Goal: Information Seeking & Learning: Understand process/instructions

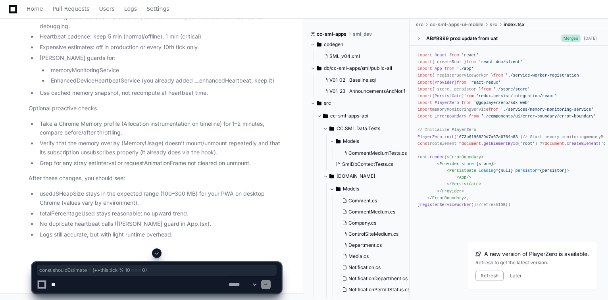
scroll to position [52845, 0]
drag, startPoint x: 50, startPoint y: 122, endPoint x: 65, endPoint y: 122, distance: 15.1
drag, startPoint x: 147, startPoint y: 102, endPoint x: 155, endPoint y: 102, distance: 8.3
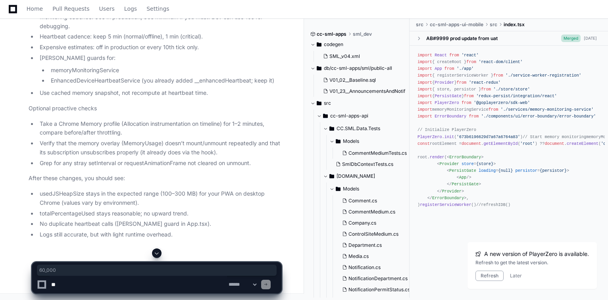
drag, startPoint x: 217, startPoint y: 130, endPoint x: 109, endPoint y: 127, distance: 107.9
drag, startPoint x: 49, startPoint y: 81, endPoint x: 87, endPoint y: 81, distance: 38.5
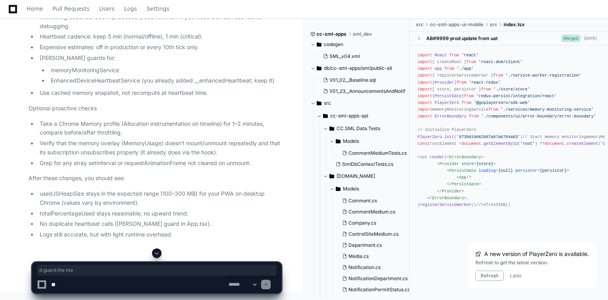
scroll to position [53035, 0]
drag, startPoint x: 67, startPoint y: 80, endPoint x: 99, endPoint y: 79, distance: 32.1
drag, startPoint x: 93, startPoint y: 114, endPoint x: 60, endPoint y: 115, distance: 32.9
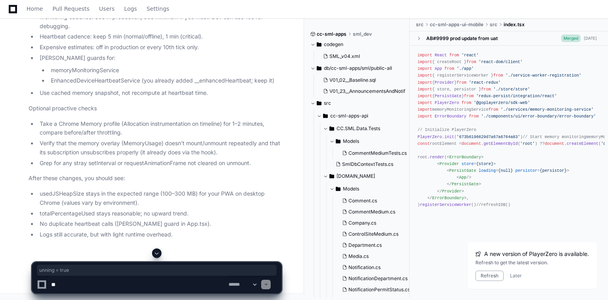
scroll to position [53162, 0]
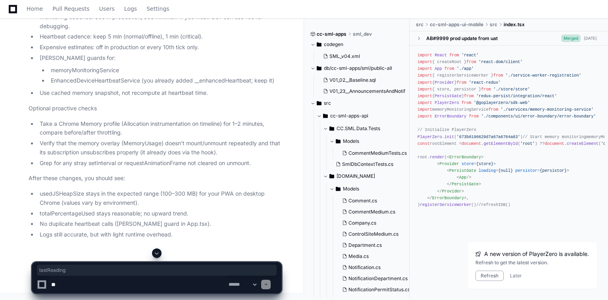
scroll to position [53225, 0]
drag, startPoint x: 182, startPoint y: 180, endPoint x: 235, endPoint y: 179, distance: 52.8
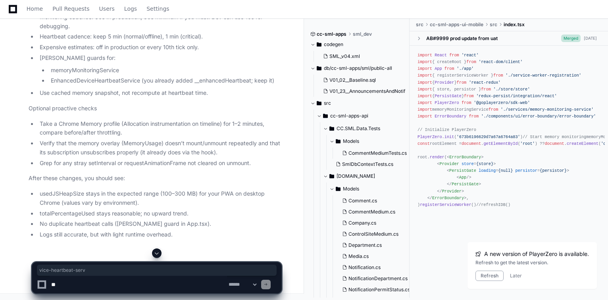
drag, startPoint x: 59, startPoint y: 130, endPoint x: 145, endPoint y: 127, distance: 86.1
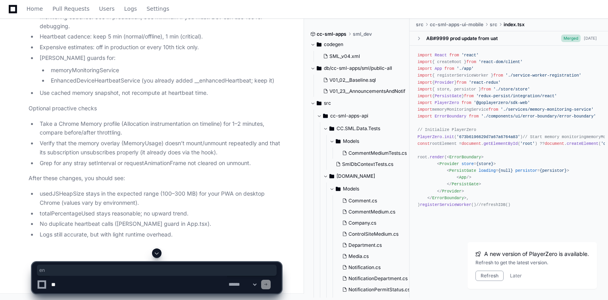
drag, startPoint x: 116, startPoint y: 123, endPoint x: 132, endPoint y: 123, distance: 15.9
drag, startPoint x: 146, startPoint y: 123, endPoint x: 200, endPoint y: 123, distance: 53.9
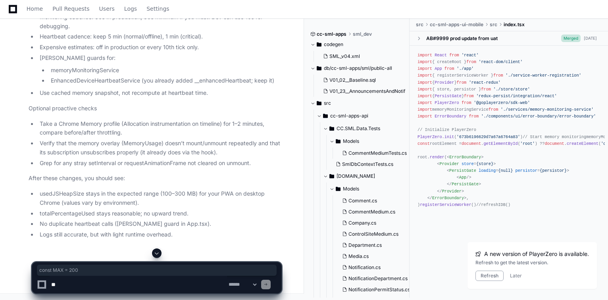
drag, startPoint x: 69, startPoint y: 154, endPoint x: 29, endPoint y: 154, distance: 40.1
copy div "const MAX = 200"
drag, startPoint x: 105, startPoint y: 133, endPoint x: 155, endPoint y: 132, distance: 50.4
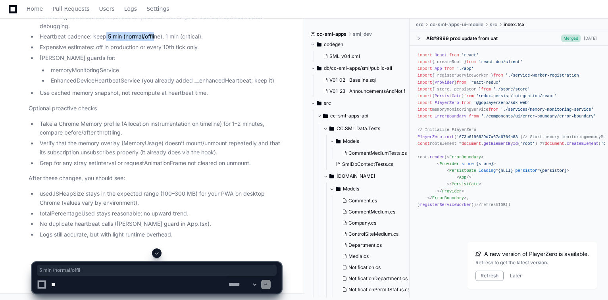
click at [155, 41] on li "Heartbeat cadence: keep 5 min (normal/offline), 1 min (critical)." at bounding box center [159, 36] width 244 height 9
drag, startPoint x: 167, startPoint y: 133, endPoint x: 195, endPoint y: 133, distance: 27.8
click at [195, 41] on li "Heartbeat cadence: keep 5 min (normal/offline), 1 min (critical)." at bounding box center [159, 36] width 244 height 9
drag, startPoint x: 73, startPoint y: 124, endPoint x: 16, endPoint y: 121, distance: 56.4
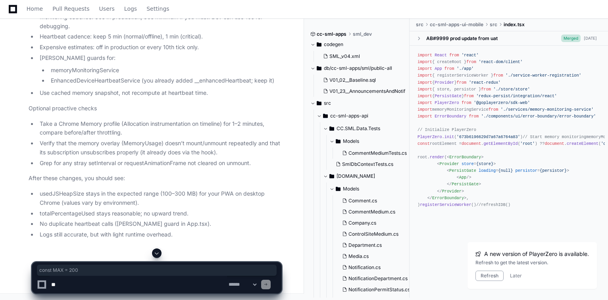
copy div "const MAX = 200"
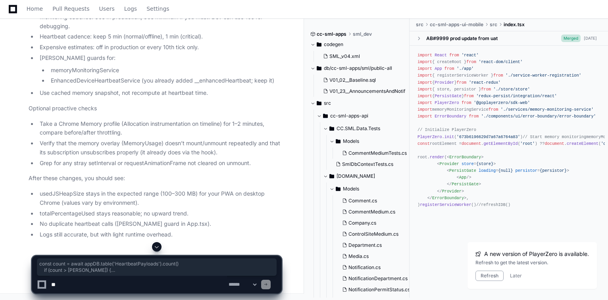
drag, startPoint x: 42, startPoint y: 150, endPoint x: 211, endPoint y: 186, distance: 173.1
copy div "const count = await appDB. table ( 'HeartbeatPayloads' ). count () if (count > …"
drag, startPoint x: 32, startPoint y: 10, endPoint x: 243, endPoint y: 3, distance: 210.7
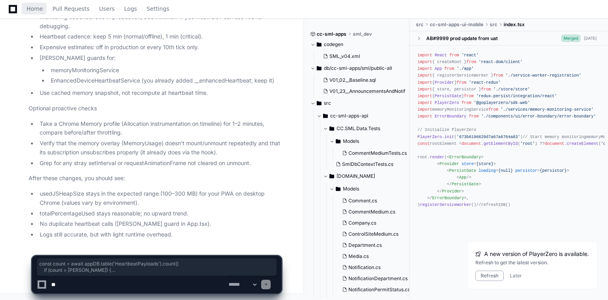
click at [32, 10] on span "Home" at bounding box center [35, 8] width 16 height 5
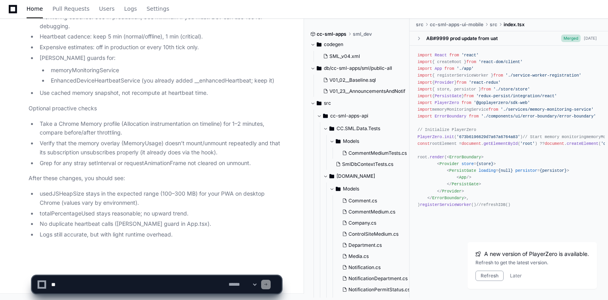
click at [152, 288] on textarea at bounding box center [138, 284] width 177 height 17
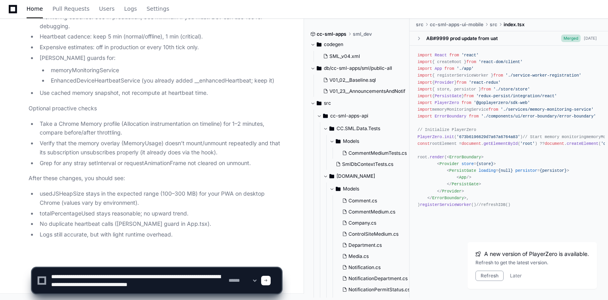
scroll to position [2, 0]
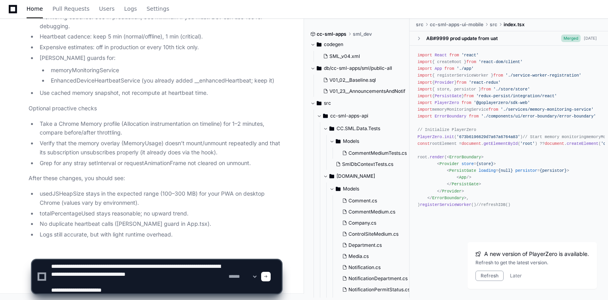
click at [167, 290] on textarea at bounding box center [138, 276] width 177 height 33
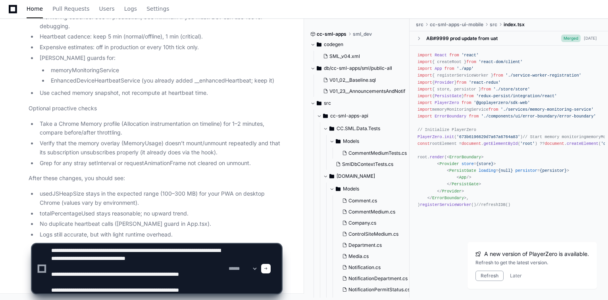
scroll to position [10, 0]
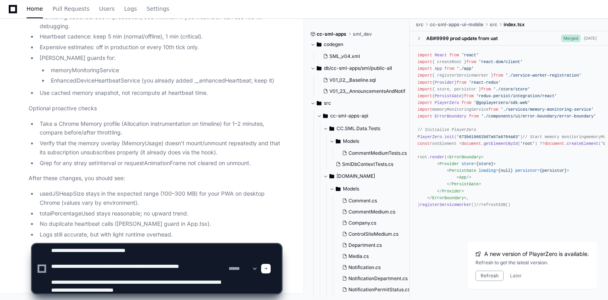
type textarea "**********"
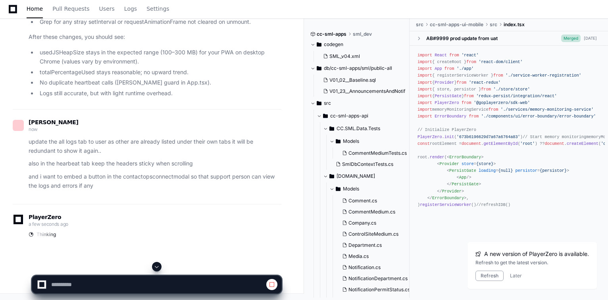
scroll to position [52033, 0]
click at [159, 266] on span at bounding box center [156, 266] width 6 height 6
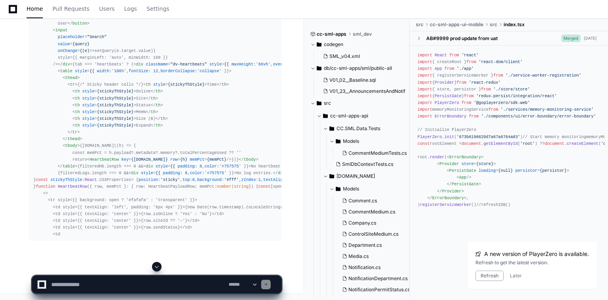
scroll to position [54441, 0]
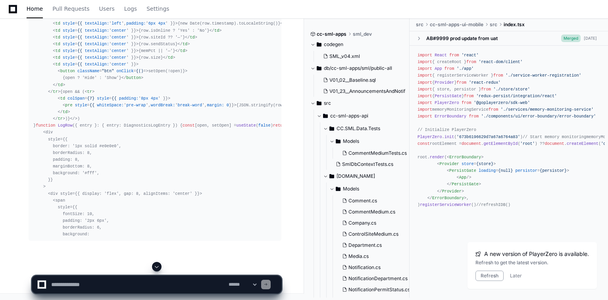
click at [157, 268] on span at bounding box center [156, 266] width 6 height 6
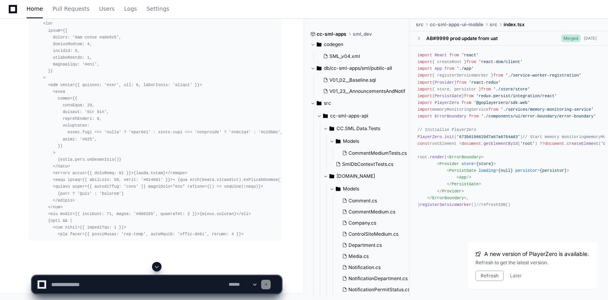
scroll to position [54321, 0]
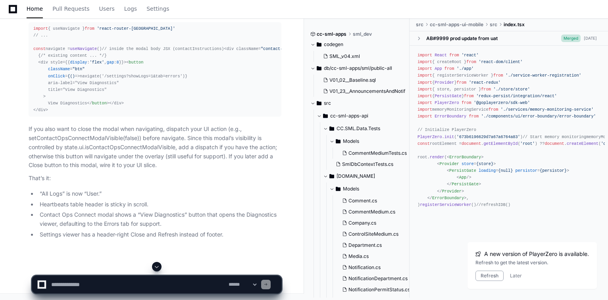
click at [157, 267] on span at bounding box center [156, 266] width 6 height 6
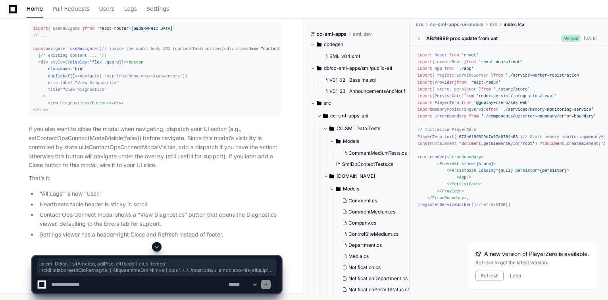
scroll to position [54604, 0]
drag, startPoint x: 33, startPoint y: 109, endPoint x: 78, endPoint y: 153, distance: 62.5
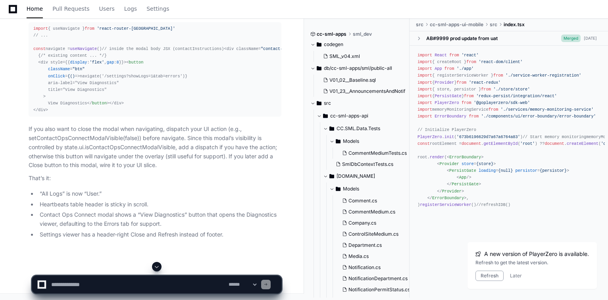
scroll to position [54445, 0]
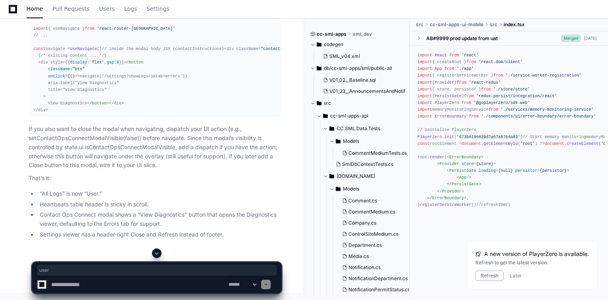
copy span "user"
drag, startPoint x: 192, startPoint y: 140, endPoint x: 41, endPoint y: 142, distance: 150.3
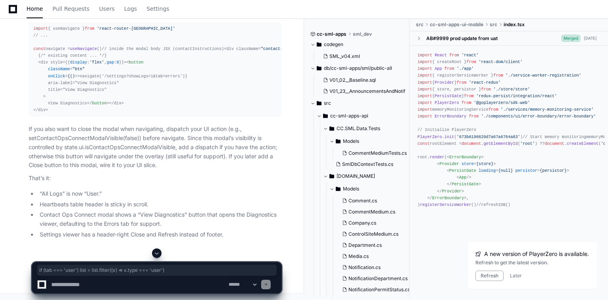
copy div "if (tab === 'user' ) list = list. filter ( ( x ) => x. type === 'user' )"
drag, startPoint x: 79, startPoint y: 146, endPoint x: 125, endPoint y: 147, distance: 46.4
copy span "style = {stickyThStyle}"
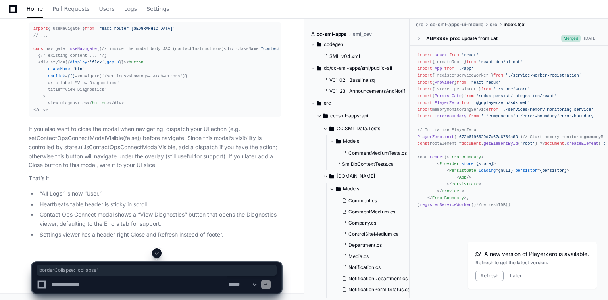
drag, startPoint x: 156, startPoint y: 119, endPoint x: 216, endPoint y: 119, distance: 59.9
copy span "borderCollapse: ' collapse '"
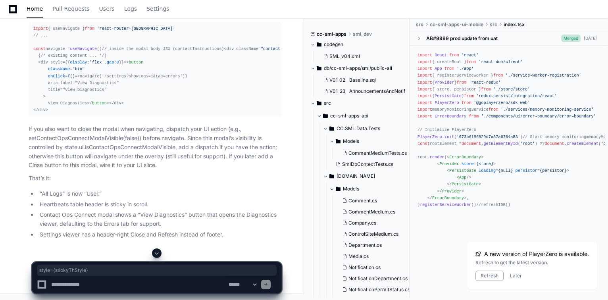
drag, startPoint x: 77, startPoint y: 146, endPoint x: 125, endPoint y: 148, distance: 48.0
copy span "style = {stickyThStyle}"
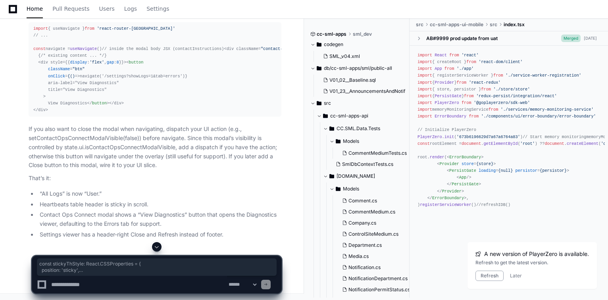
drag, startPoint x: 32, startPoint y: 159, endPoint x: 27, endPoint y: 130, distance: 28.9
copy div "const stickyThStyle : React . CSSProperties = { position : 'sticky' , top : 0 ,…"
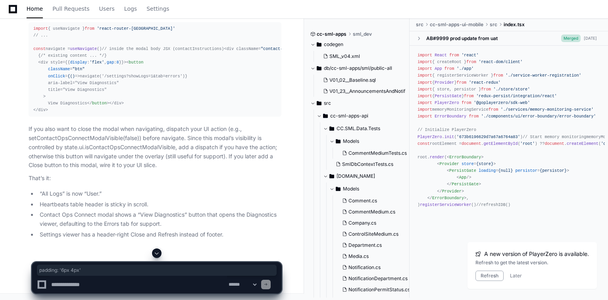
drag, startPoint x: 165, startPoint y: 104, endPoint x: 122, endPoint y: 104, distance: 42.8
copy span "padding: ' 6px 4px '"
